Goal: Navigation & Orientation: Find specific page/section

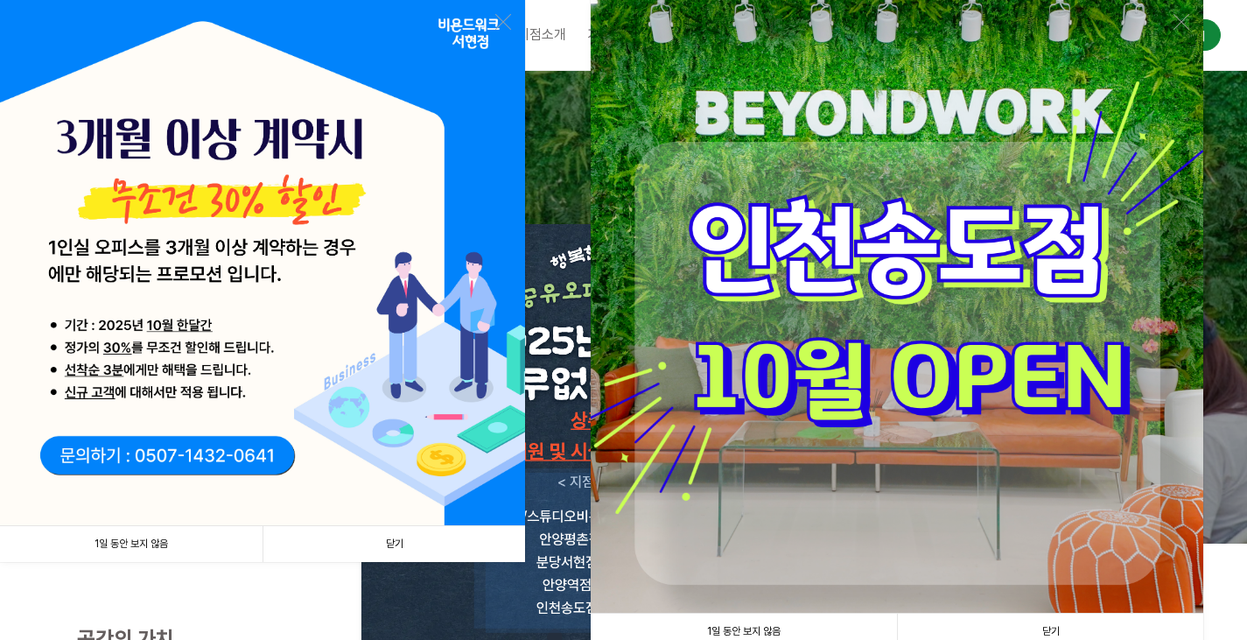
click at [177, 546] on link "1일 동안 보지 않음" at bounding box center [131, 544] width 263 height 36
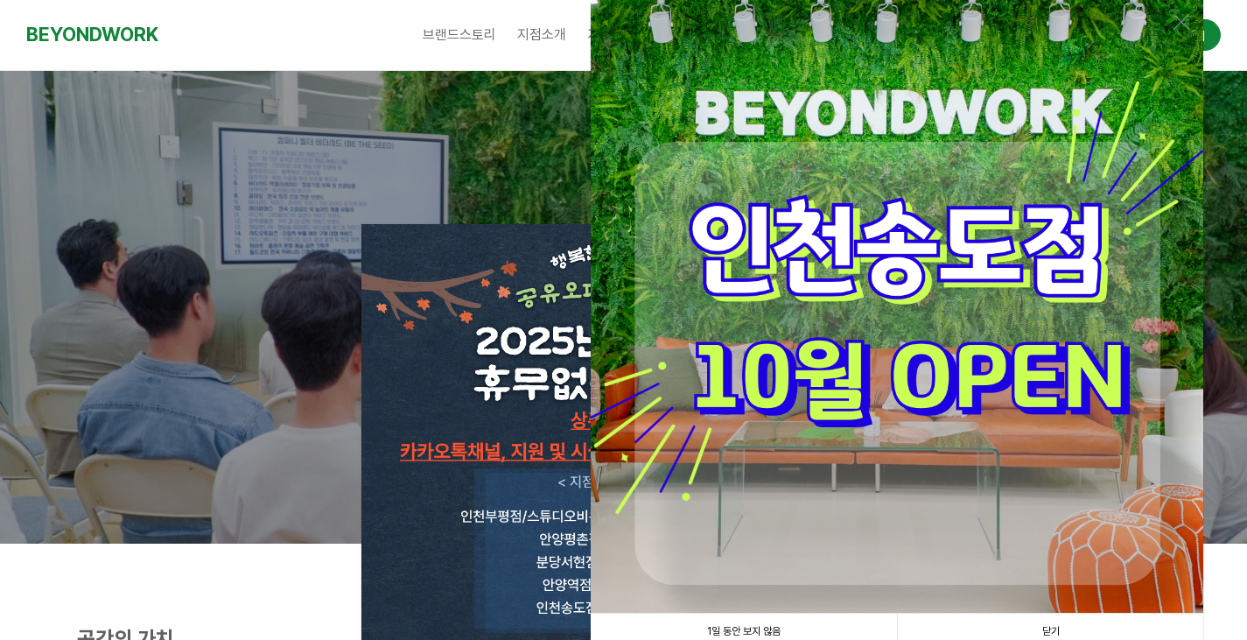
click at [729, 623] on link "1일 동안 보지 않음" at bounding box center [744, 632] width 306 height 36
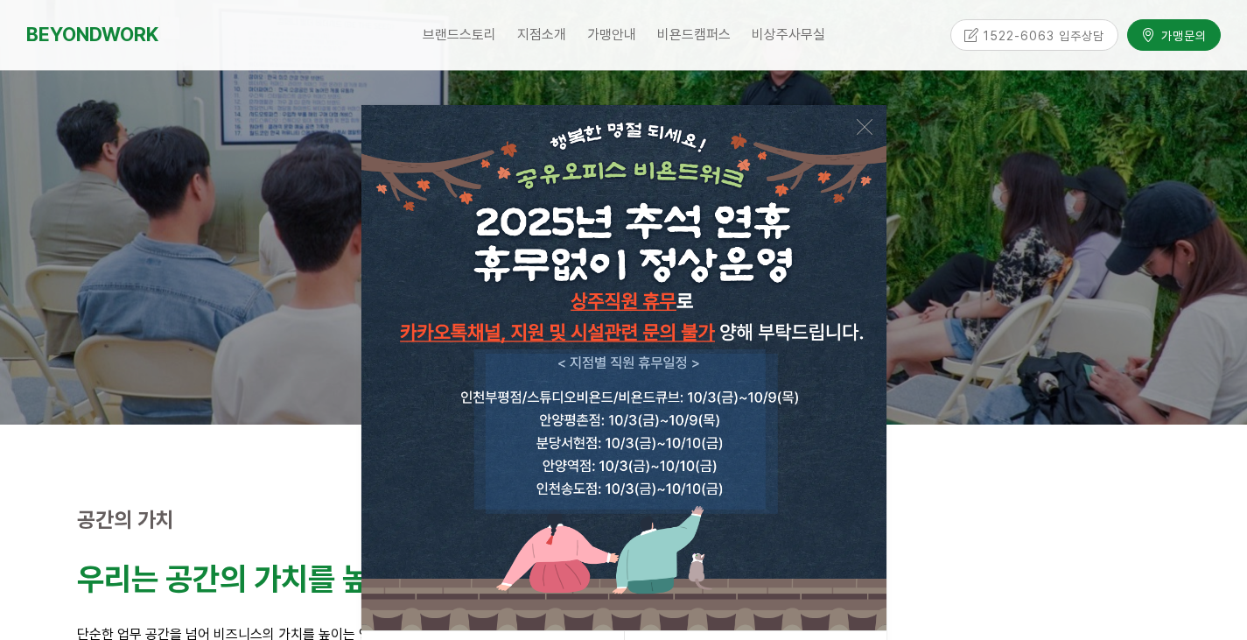
scroll to position [88, 0]
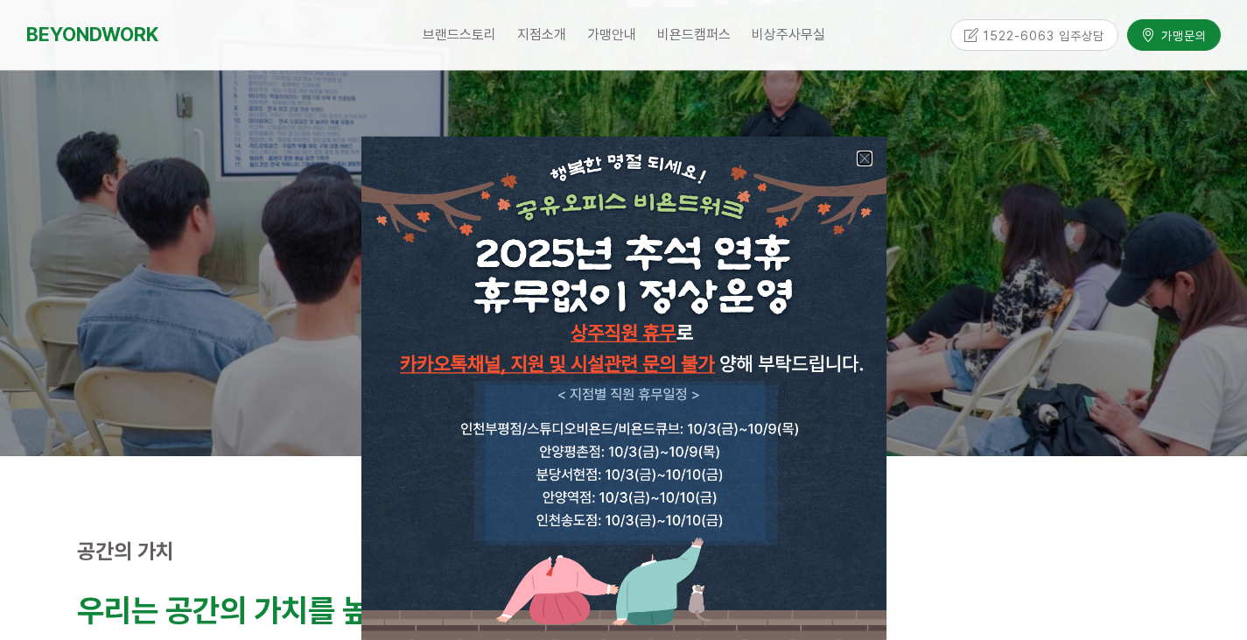
click at [865, 158] on link at bounding box center [865, 159] width 16 height 16
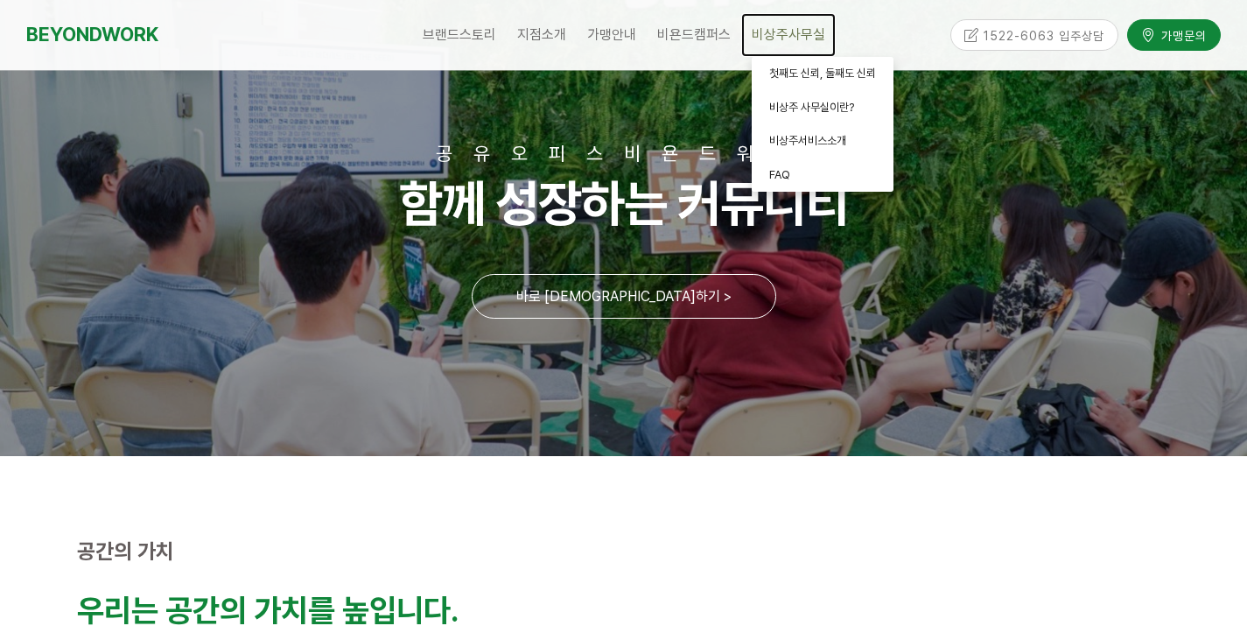
click at [766, 26] on span "비상주사무실" at bounding box center [789, 34] width 74 height 17
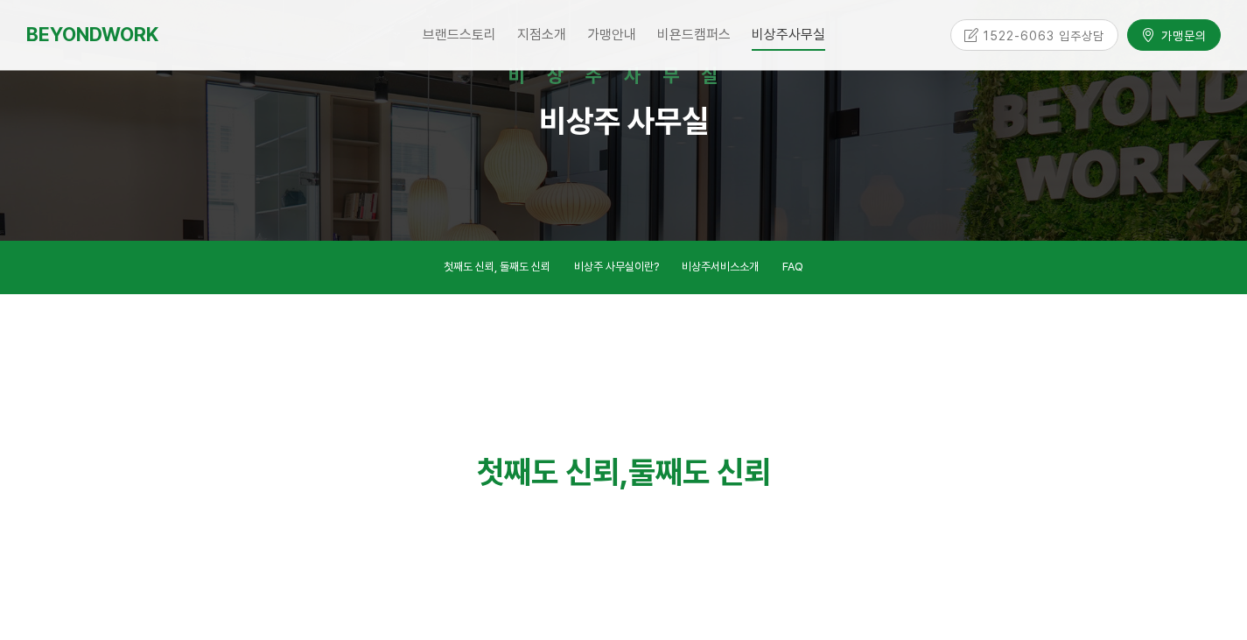
scroll to position [490, 0]
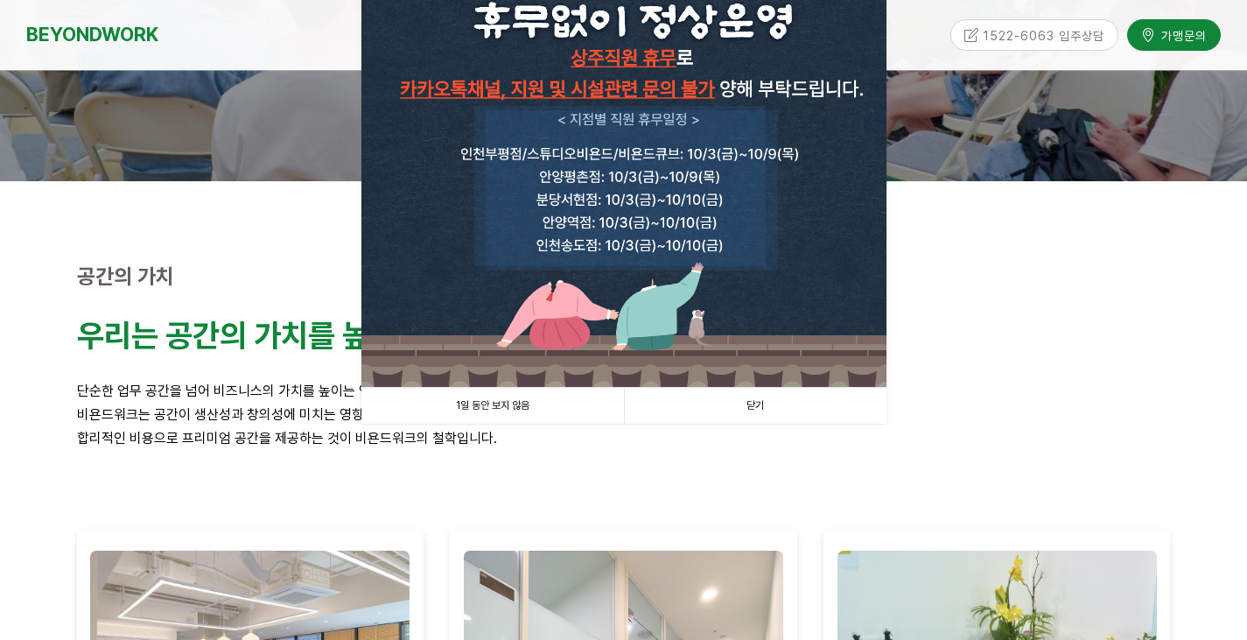
scroll to position [438, 0]
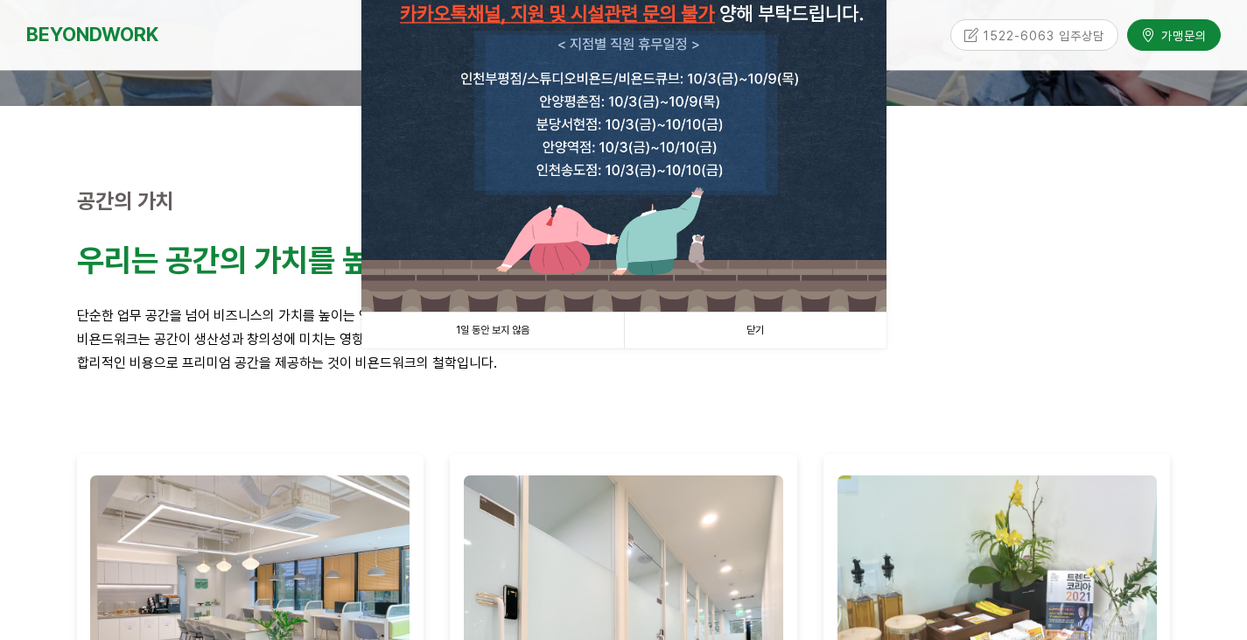
click at [510, 330] on link "1일 동안 보지 않음" at bounding box center [492, 330] width 263 height 36
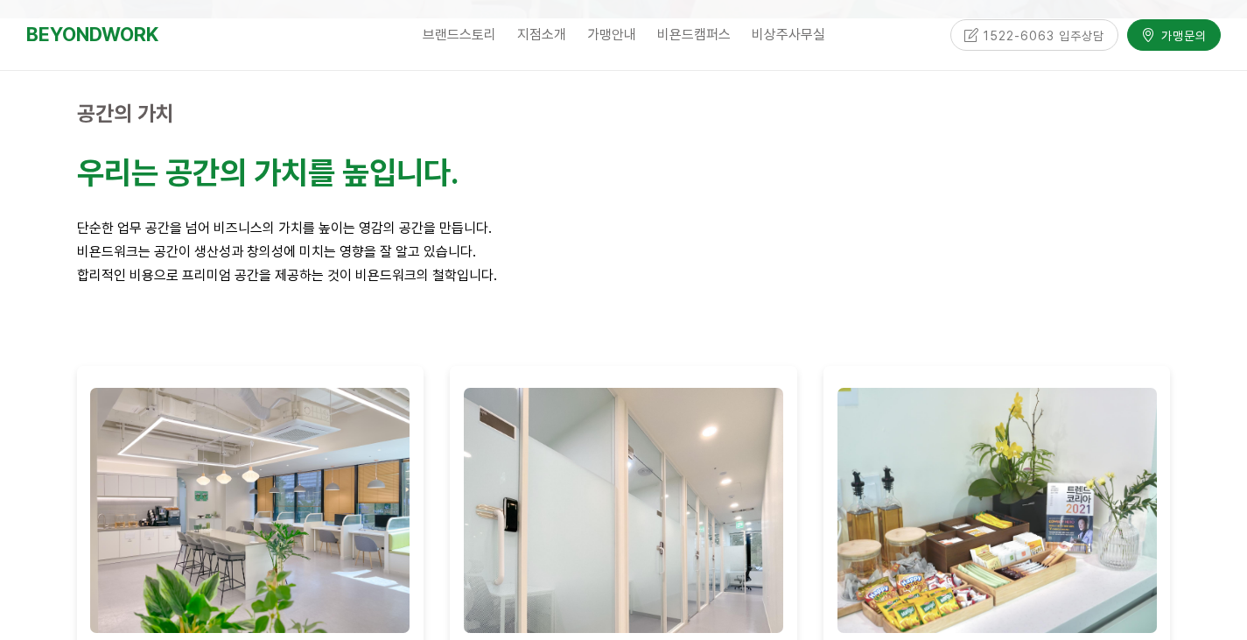
scroll to position [0, 0]
